Goal: Navigation & Orientation: Find specific page/section

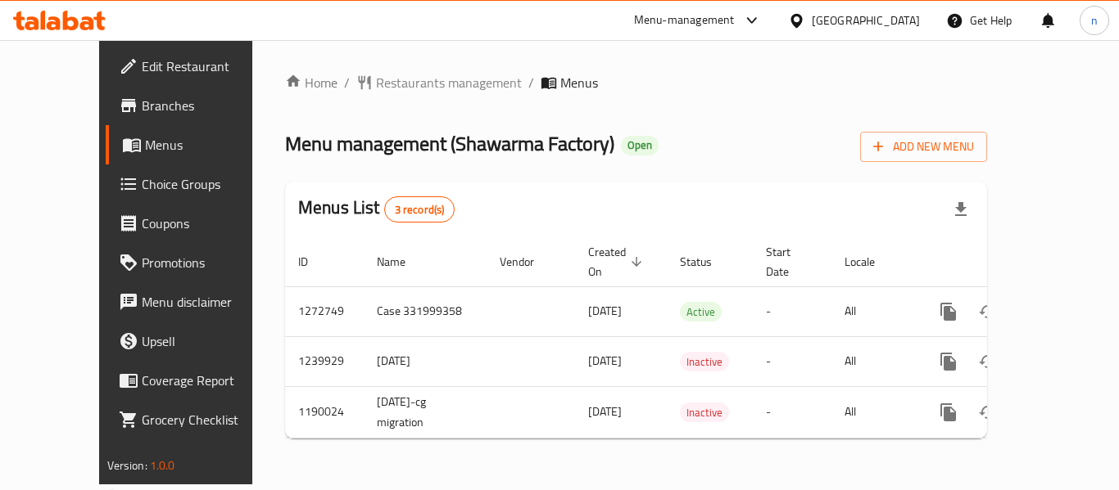
click at [762, 20] on icon at bounding box center [752, 21] width 20 height 20
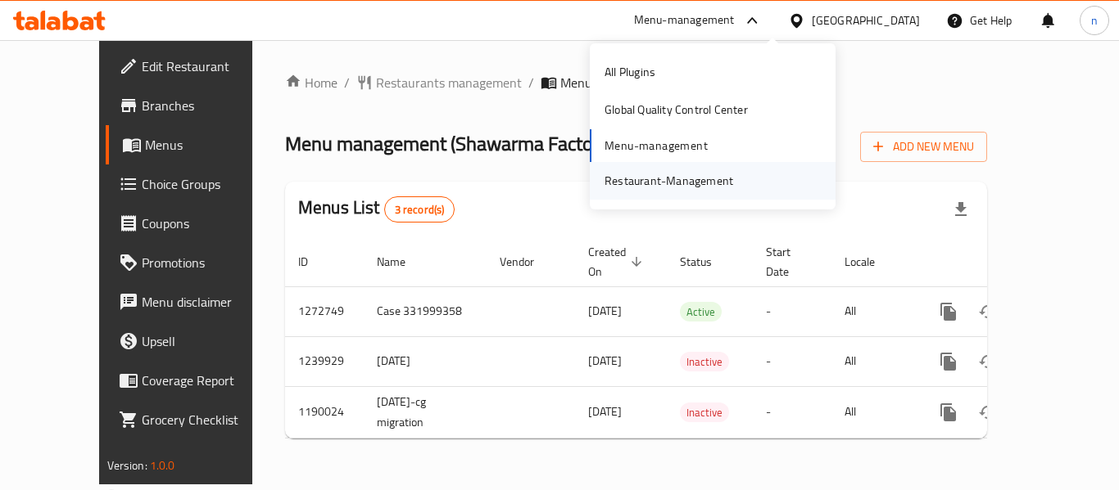
click at [684, 190] on div "Restaurant-Management" at bounding box center [668, 181] width 129 height 18
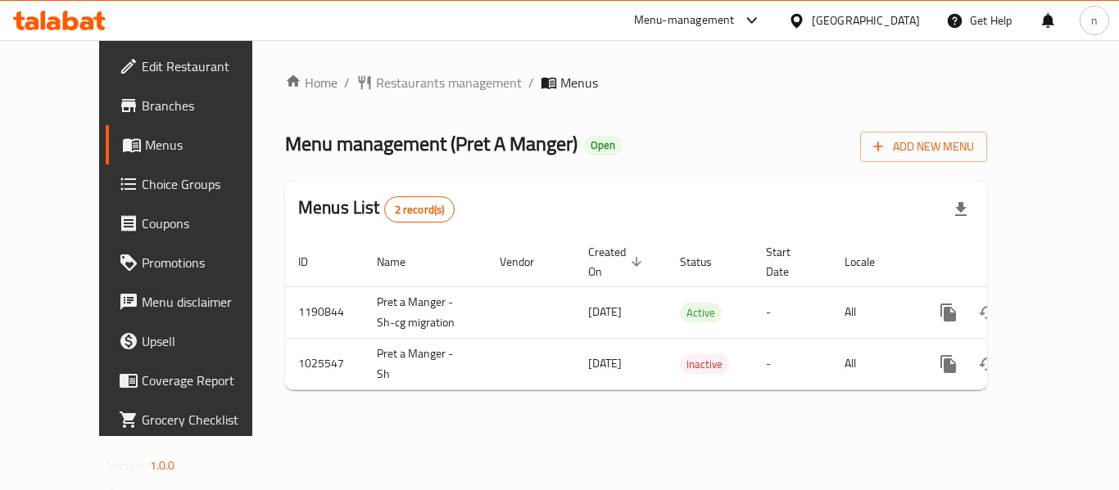
click at [762, 23] on icon at bounding box center [752, 21] width 20 height 20
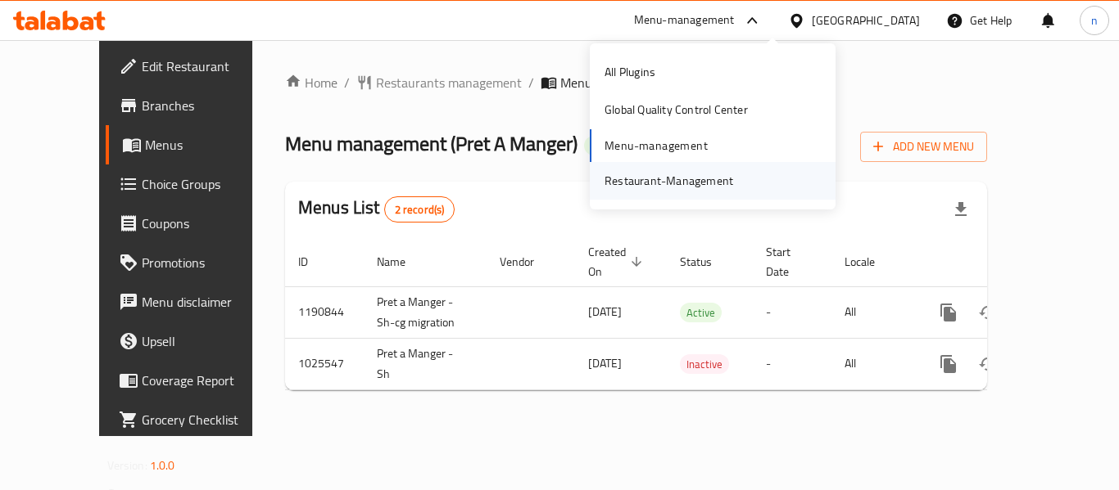
click at [694, 178] on div "Restaurant-Management" at bounding box center [668, 181] width 129 height 18
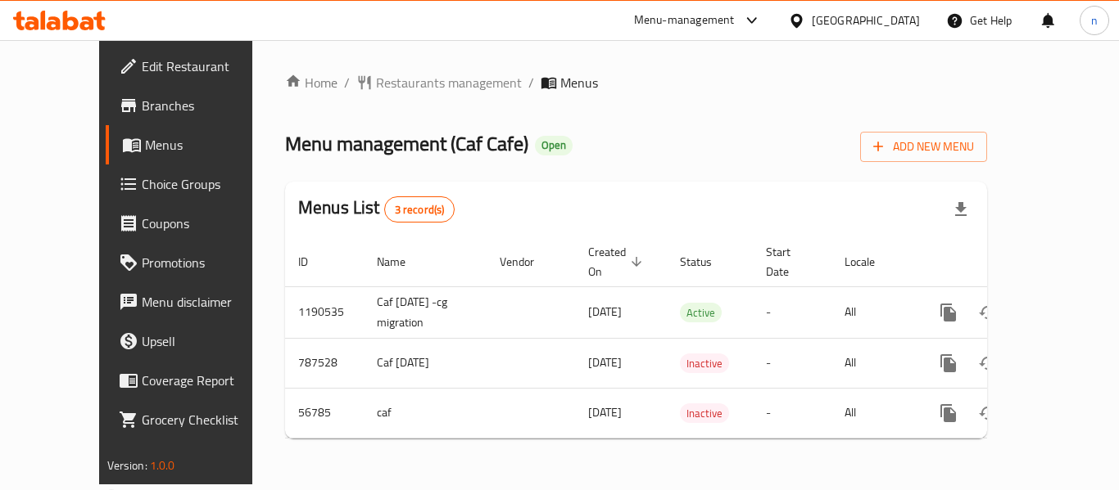
click at [805, 19] on icon at bounding box center [796, 20] width 17 height 17
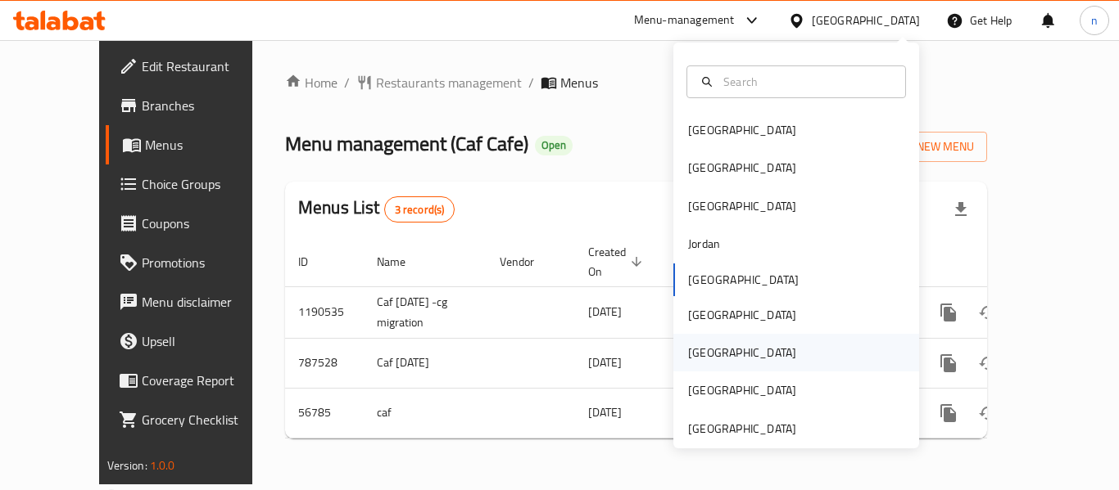
click at [688, 349] on div "Qatar" at bounding box center [742, 353] width 108 height 18
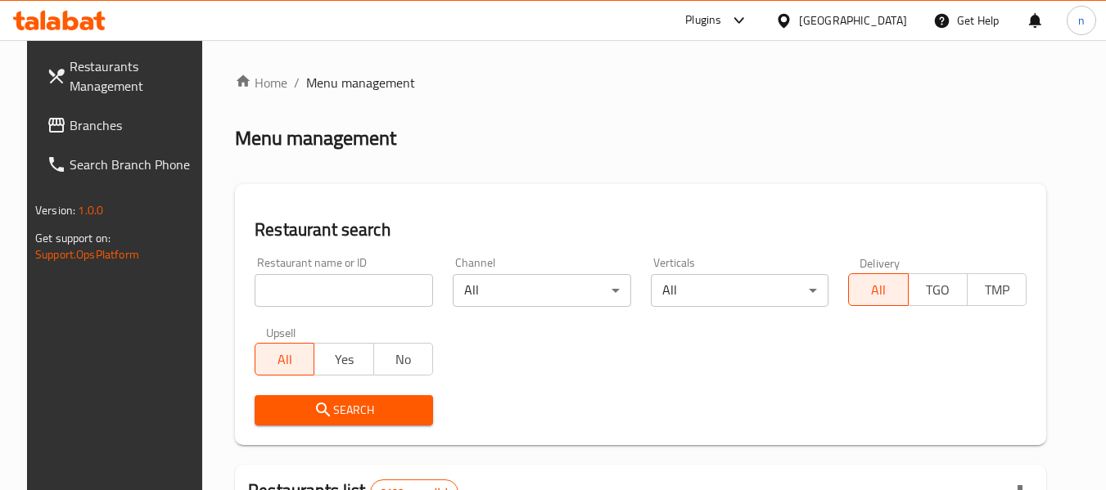
click at [749, 22] on icon at bounding box center [740, 21] width 20 height 20
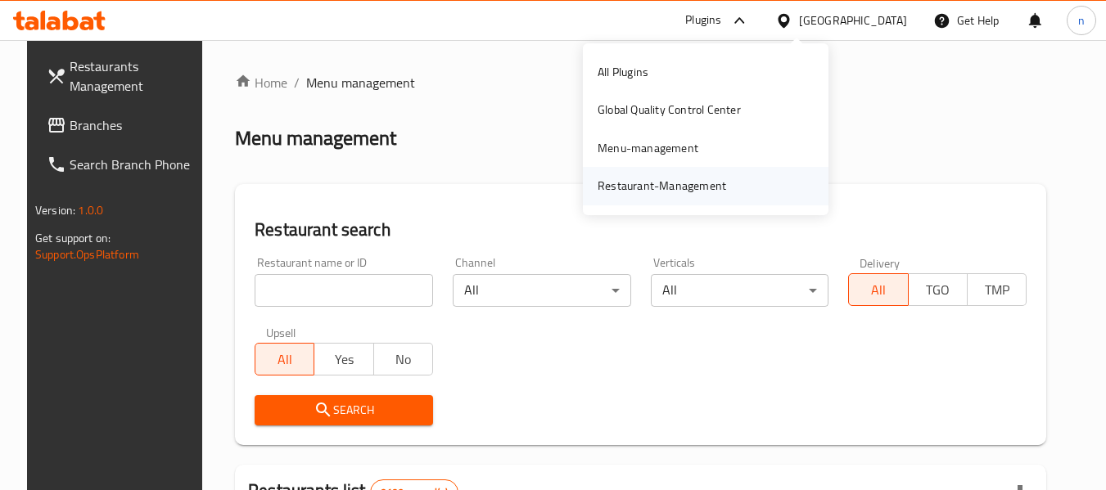
click at [673, 191] on div "Restaurant-Management" at bounding box center [662, 186] width 129 height 18
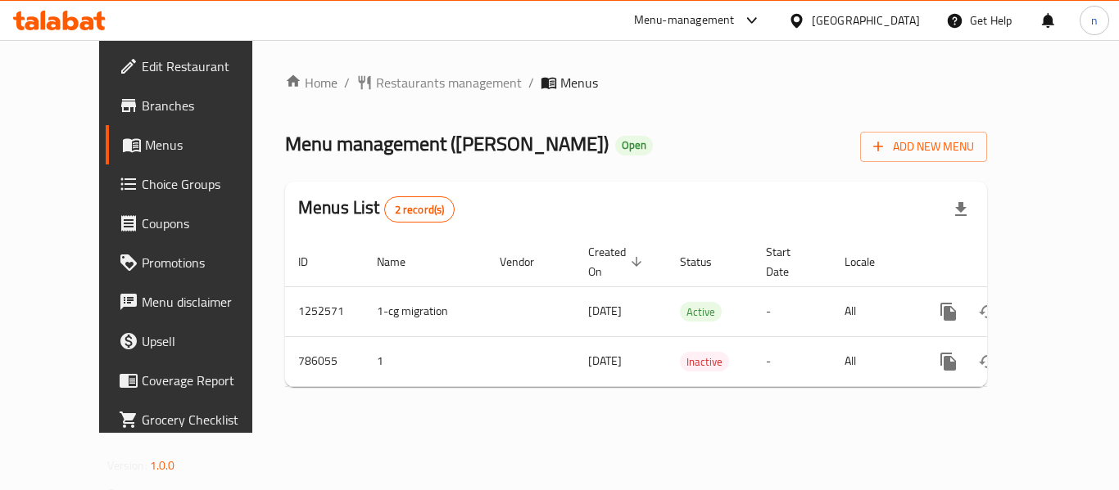
click at [805, 20] on icon at bounding box center [796, 20] width 17 height 17
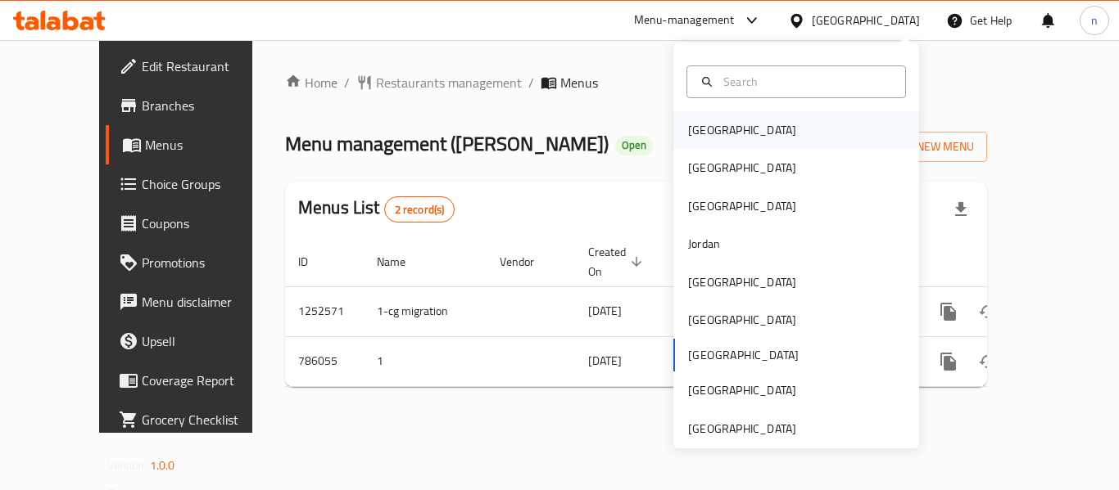
click at [699, 136] on div "Bahrain" at bounding box center [742, 130] width 108 height 18
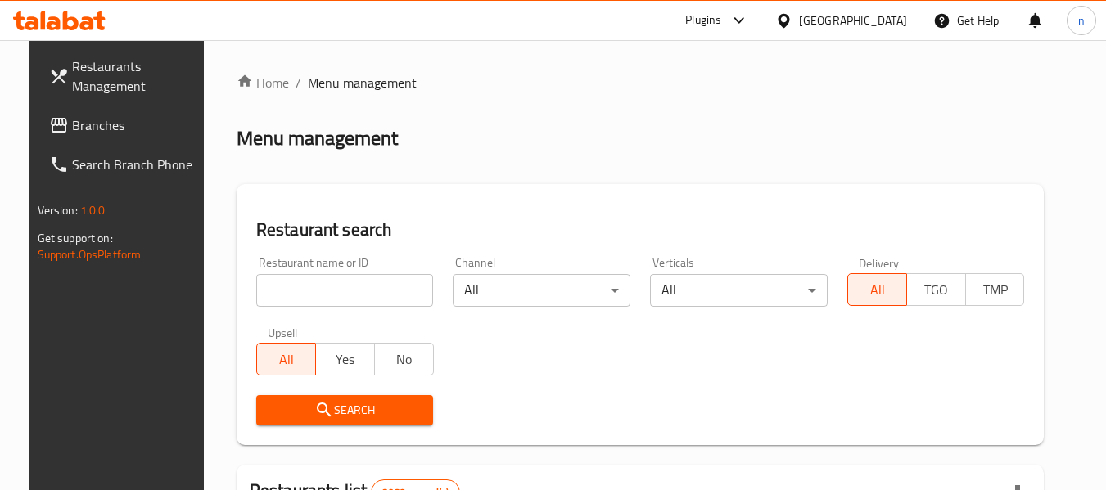
click at [749, 12] on icon at bounding box center [740, 21] width 20 height 20
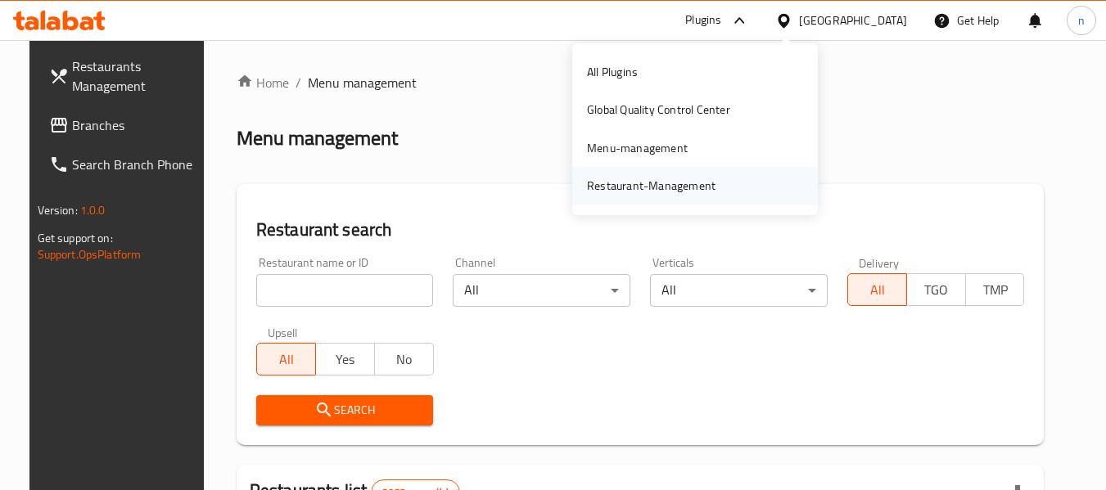
click at [654, 183] on div "Restaurant-Management" at bounding box center [651, 186] width 129 height 18
